Goal: Information Seeking & Learning: Learn about a topic

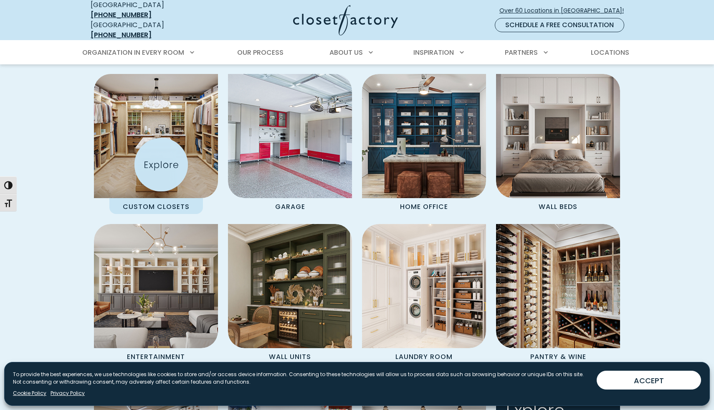
scroll to position [772, 0]
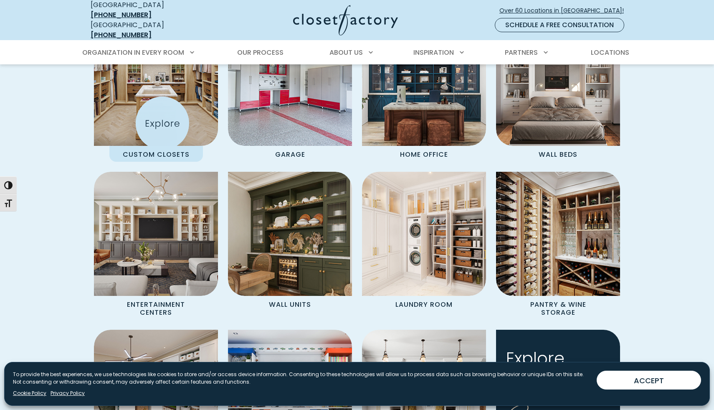
click at [162, 123] on img "Spaces Grid" at bounding box center [156, 83] width 137 height 137
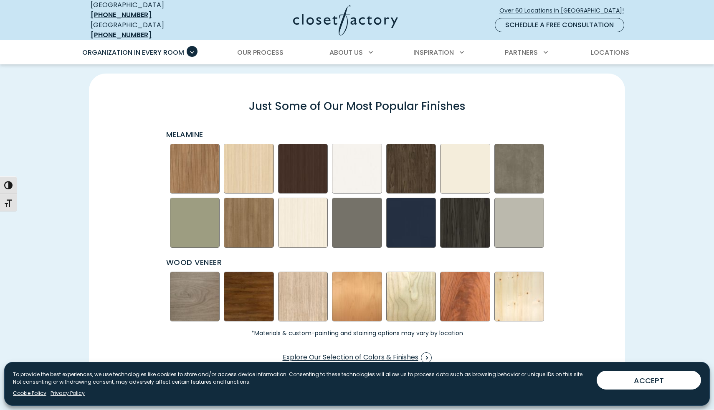
scroll to position [1173, 0]
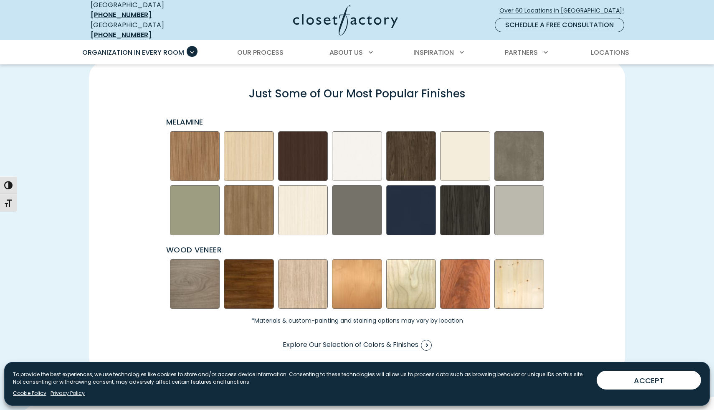
click at [248, 161] on img "Swatch Grid" at bounding box center [249, 156] width 50 height 50
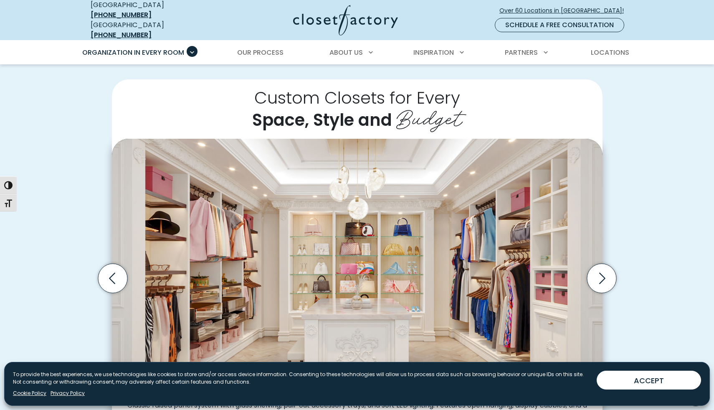
scroll to position [0, 0]
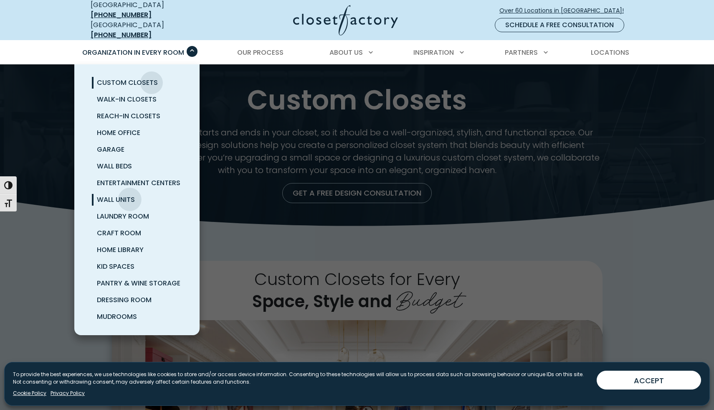
click at [130, 195] on span "Wall Units" at bounding box center [116, 200] width 38 height 10
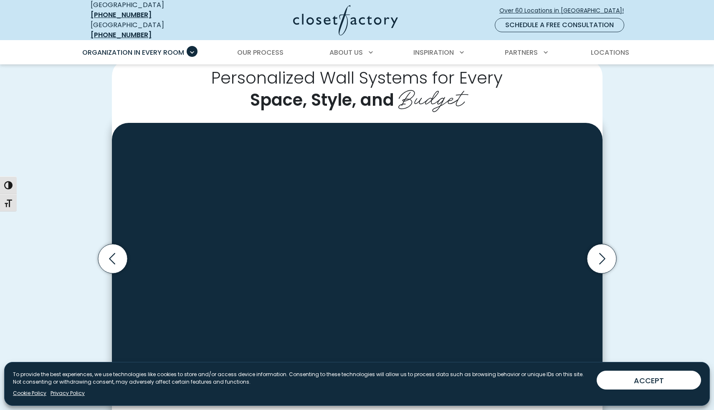
scroll to position [289, 0]
